Goal: Task Accomplishment & Management: Manage account settings

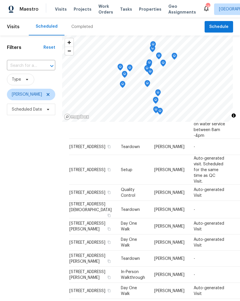
scroll to position [1048, 0]
click at [0, 0] on icon at bounding box center [0, 0] width 0 height 0
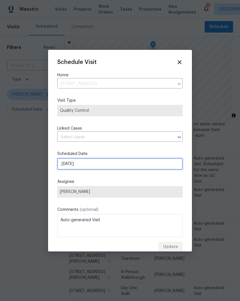
click at [84, 166] on input "[DATE]" at bounding box center [119, 164] width 125 height 12
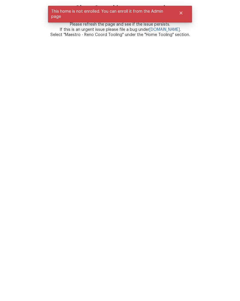
click at [122, 37] on html "Oh no. Something went wrong :( A message was sent to the Engineering team. Plea…" at bounding box center [120, 18] width 240 height 37
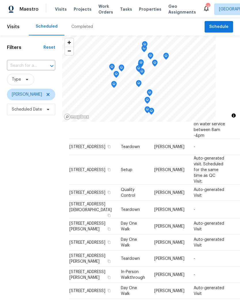
scroll to position [1055, 0]
click at [0, 0] on span at bounding box center [0, 0] width 0 height 0
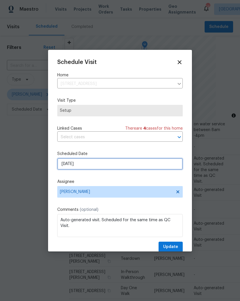
click at [123, 162] on input "[DATE]" at bounding box center [119, 164] width 125 height 12
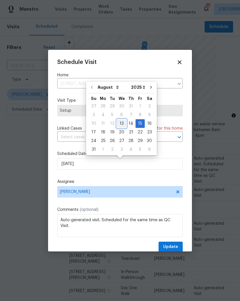
click at [122, 122] on div "13" at bounding box center [121, 123] width 9 height 8
type input "[DATE]"
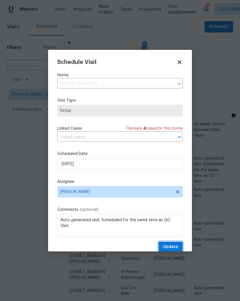
click at [178, 246] on button "Update" at bounding box center [171, 246] width 24 height 11
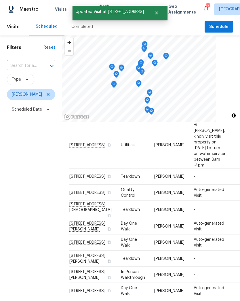
click at [0, 0] on icon at bounding box center [0, 0] width 0 height 0
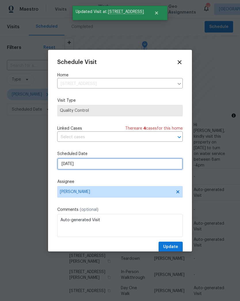
click at [128, 164] on input "[DATE]" at bounding box center [119, 164] width 125 height 12
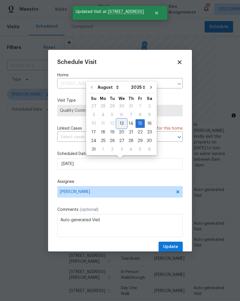
click at [121, 121] on div "13" at bounding box center [121, 123] width 9 height 8
type input "8/13/2025"
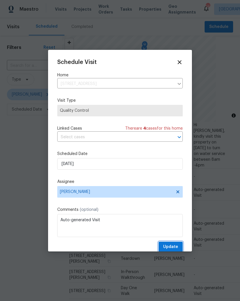
click at [179, 244] on button "Update" at bounding box center [171, 246] width 24 height 11
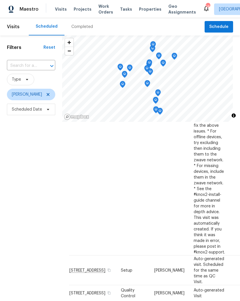
scroll to position [284, 0]
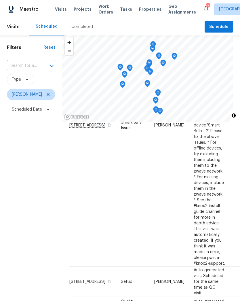
click at [0, 0] on icon at bounding box center [0, 0] width 0 height 0
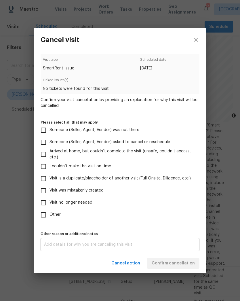
click at [47, 214] on input "Other" at bounding box center [43, 215] width 12 height 12
checkbox input "true"
click at [92, 244] on textarea at bounding box center [120, 244] width 152 height 4
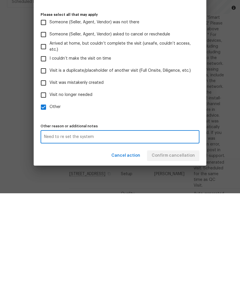
type textarea "Need to re set the system"
click at [190, 118] on div "Visit type SmartRent Issue Scheduled date 8/13/2025 Linked issues(s) No tickets…" at bounding box center [120, 152] width 159 height 197
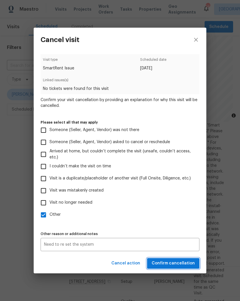
click at [182, 261] on span "Confirm cancellation" at bounding box center [173, 263] width 43 height 7
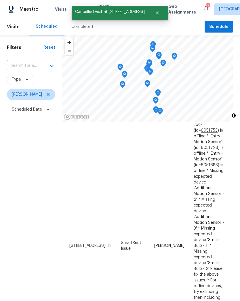
scroll to position [301, 0]
